Goal: Find specific page/section: Find specific page/section

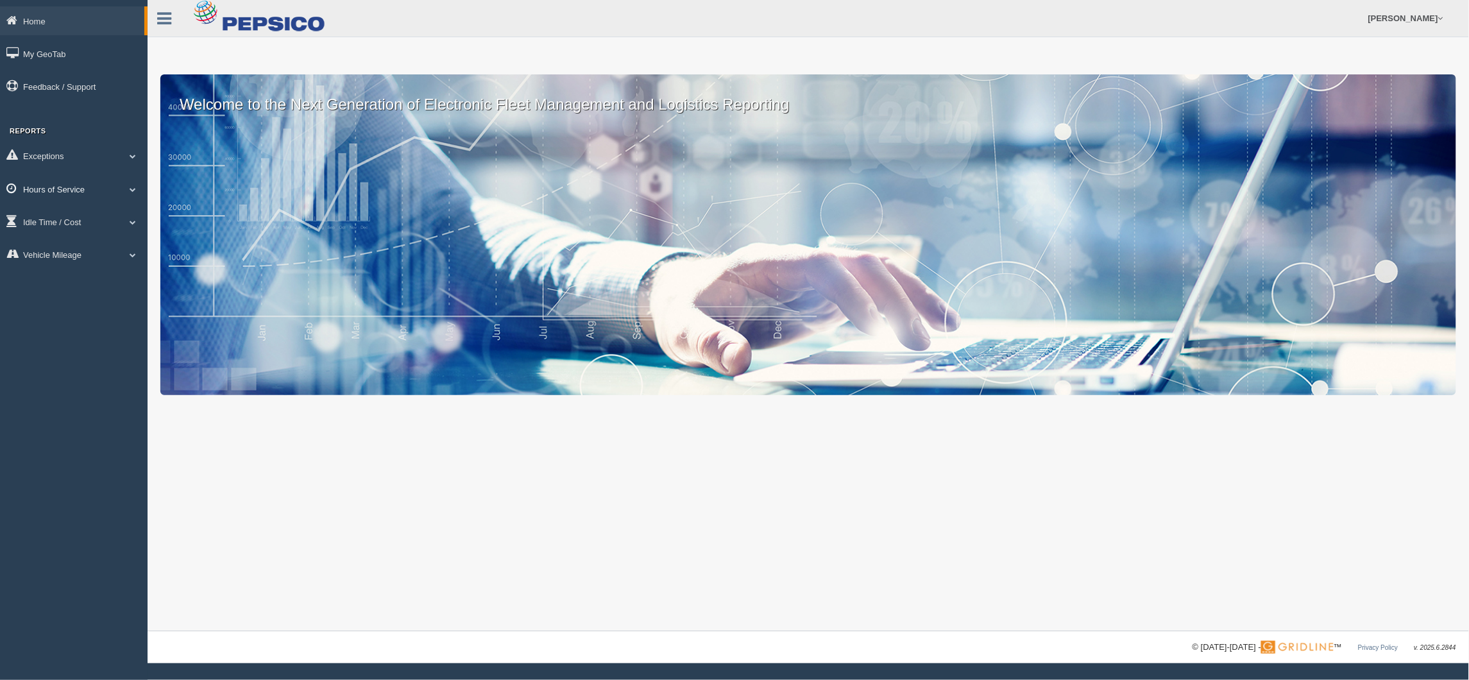
click at [99, 186] on link "Hours of Service" at bounding box center [74, 189] width 148 height 29
click at [70, 268] on link "HOS Violations" at bounding box center [83, 264] width 121 height 23
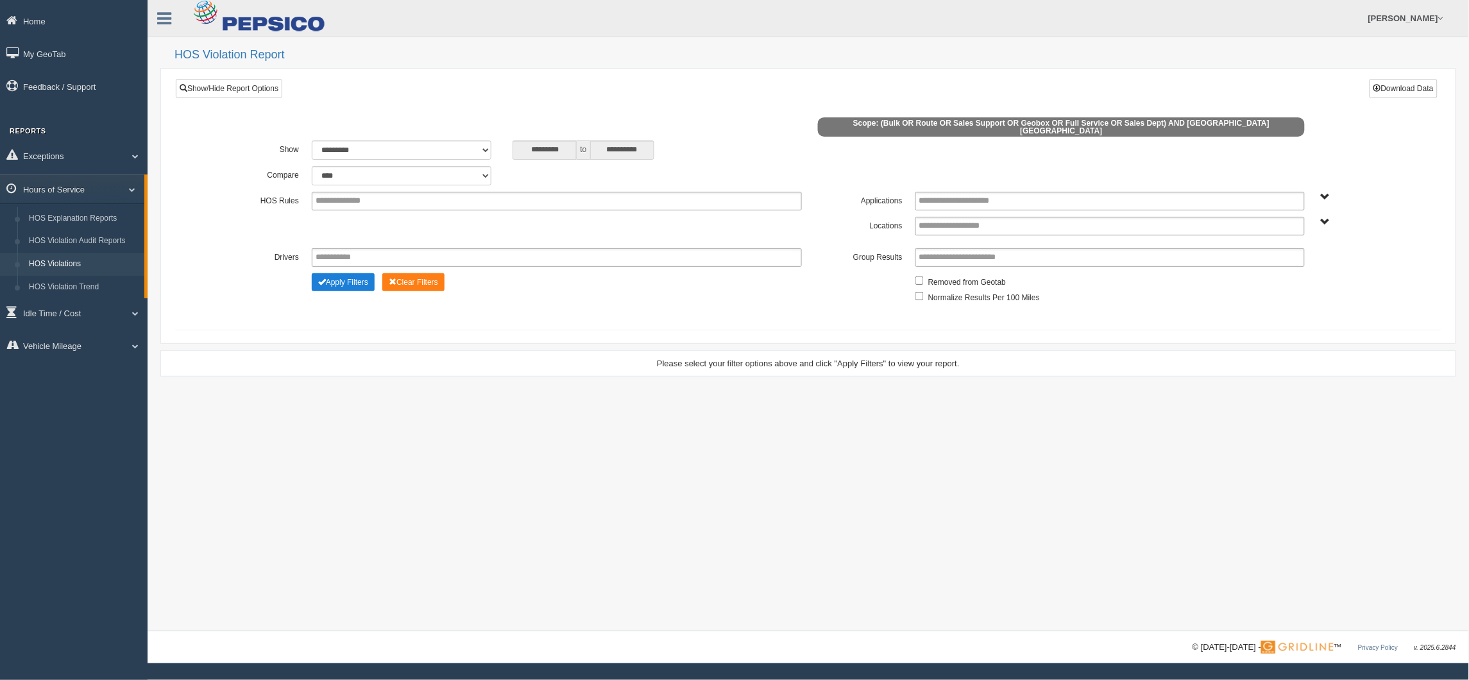
click at [359, 277] on button "Apply Filters" at bounding box center [343, 282] width 63 height 18
